Goal: Information Seeking & Learning: Learn about a topic

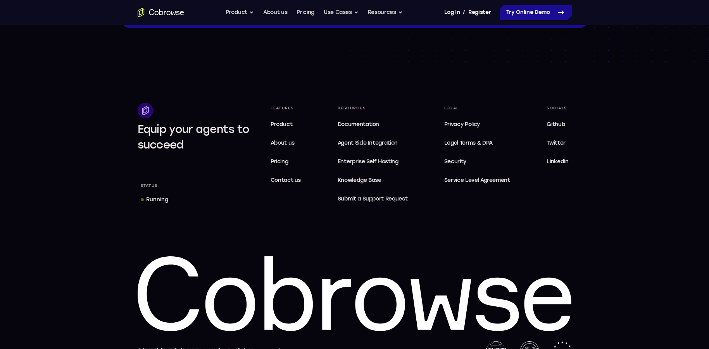
scroll to position [2347, 0]
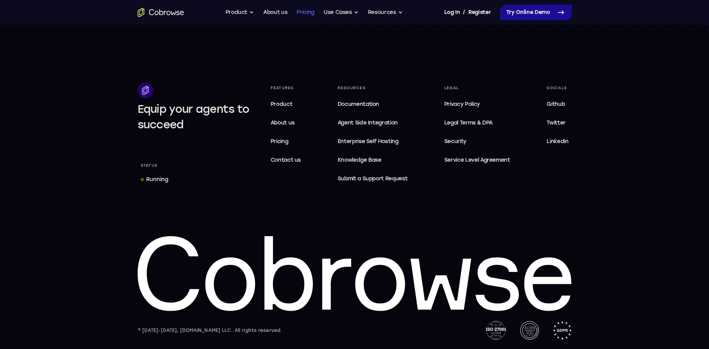
click at [306, 11] on link "Pricing" at bounding box center [306, 13] width 18 height 16
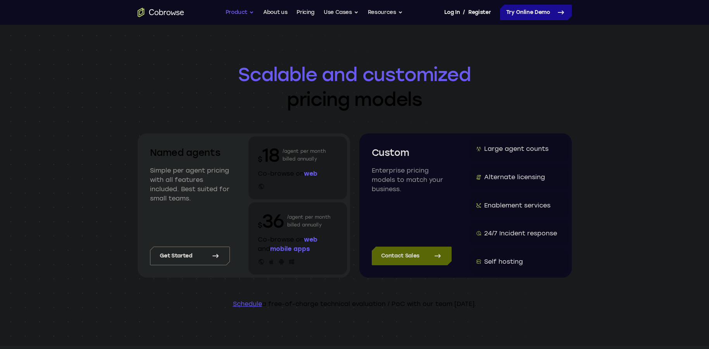
click at [238, 17] on button "Product" at bounding box center [240, 13] width 29 height 16
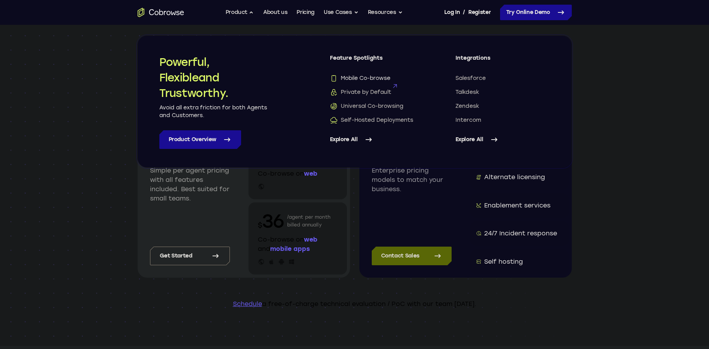
click at [372, 78] on span "Mobile Co-browse" at bounding box center [360, 78] width 60 height 8
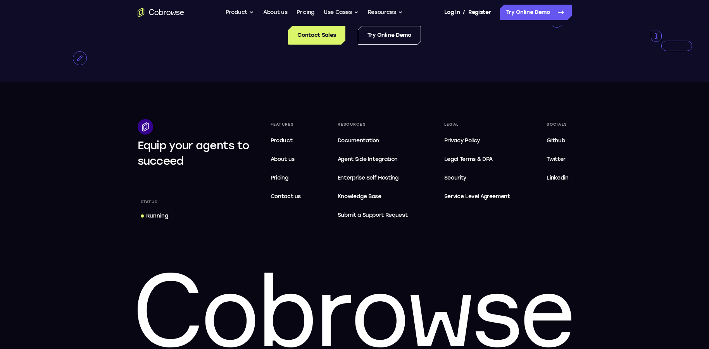
scroll to position [1662, 0]
